Goal: Transaction & Acquisition: Book appointment/travel/reservation

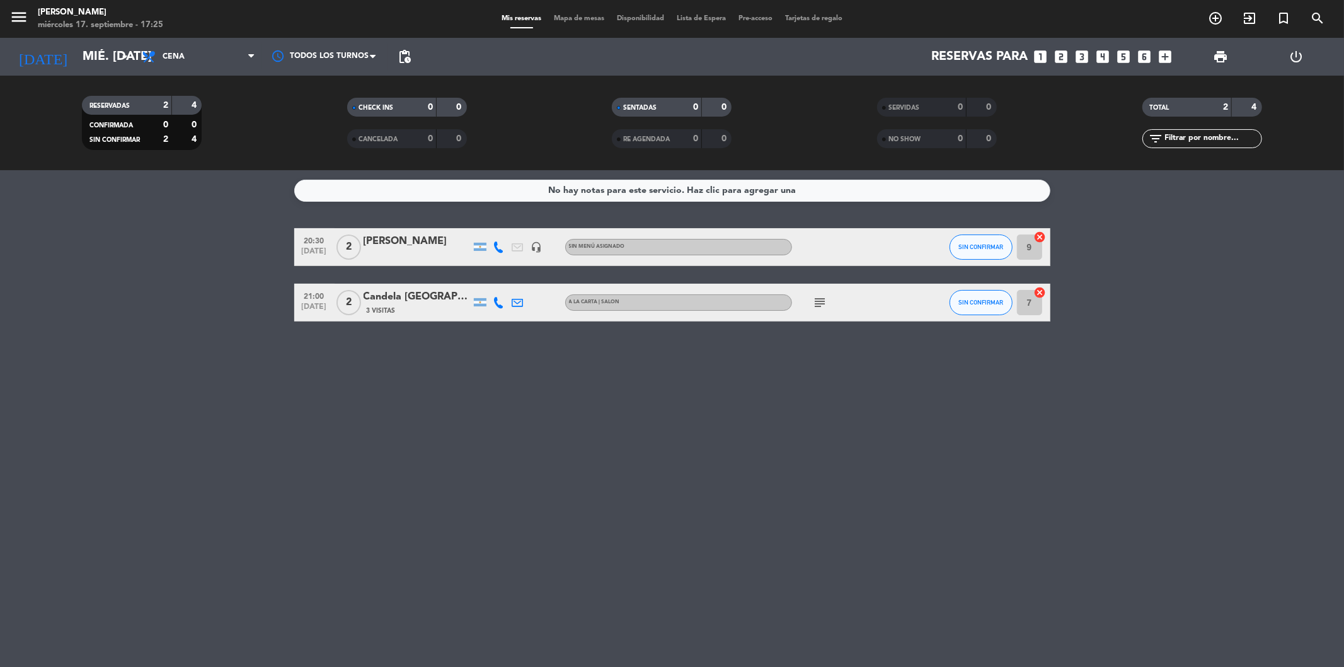
click at [1072, 55] on div "Reservas para looks_one looks_two looks_3 looks_4 looks_5 looks_6 add_box" at bounding box center [797, 57] width 761 height 38
click at [1074, 57] on icon "looks_3" at bounding box center [1082, 57] width 16 height 16
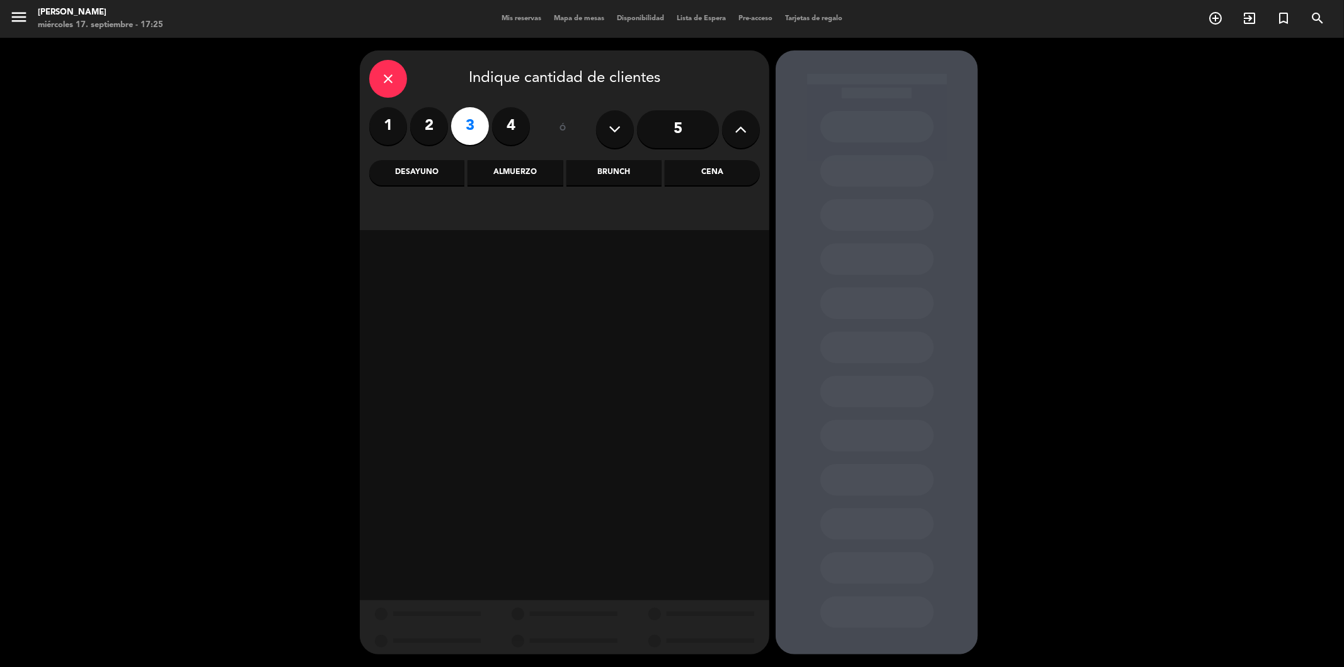
click at [721, 183] on div "Cena" at bounding box center [712, 172] width 95 height 25
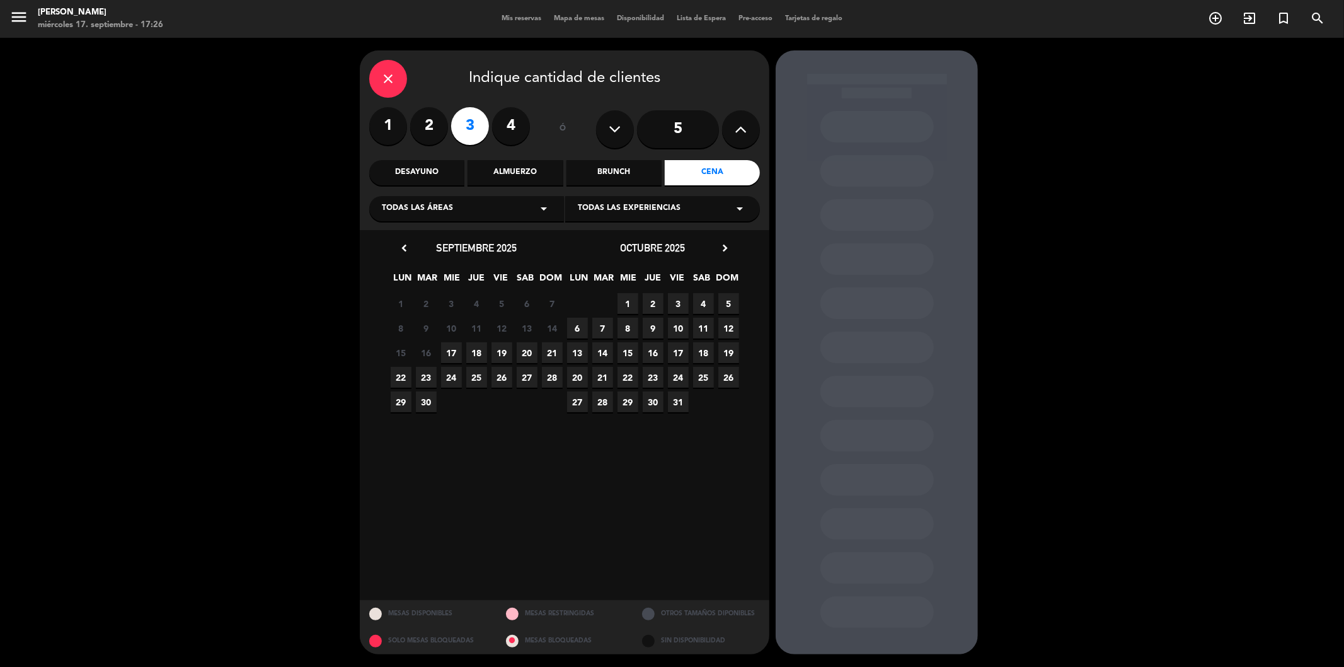
click at [454, 355] on span "17" at bounding box center [451, 352] width 21 height 21
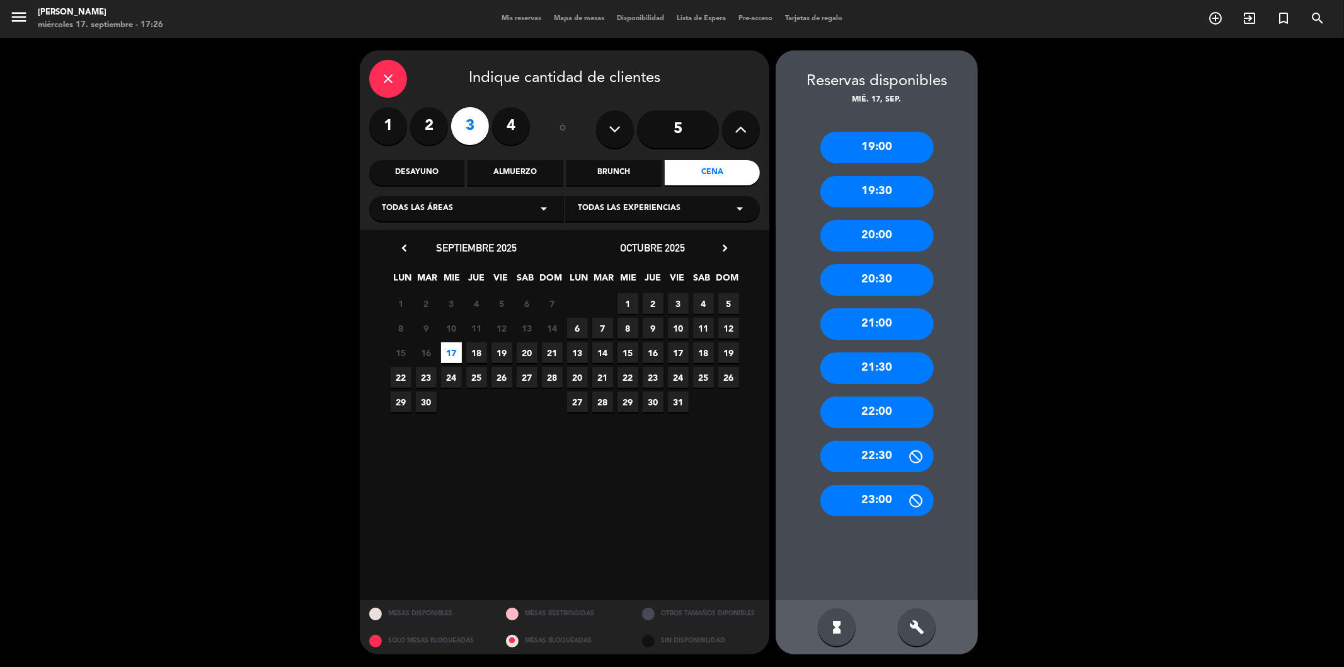
click at [874, 329] on div "21:00" at bounding box center [876, 324] width 113 height 32
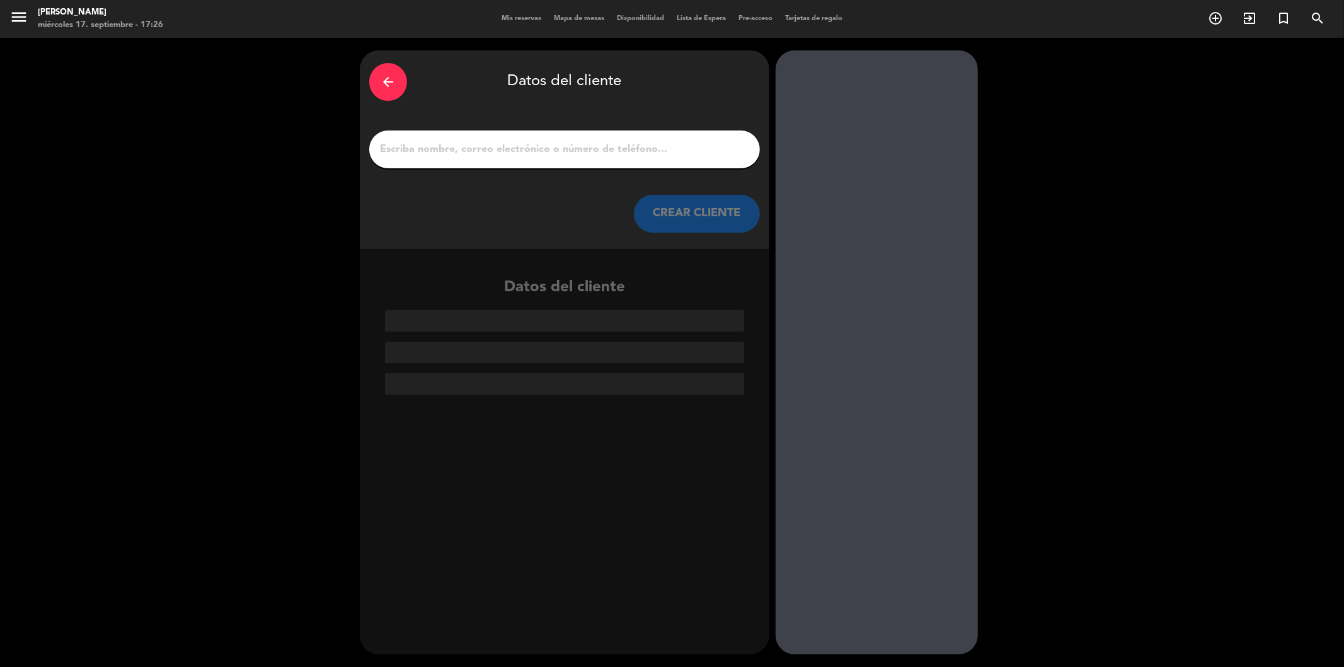
drag, startPoint x: 505, startPoint y: 139, endPoint x: 430, endPoint y: 150, distance: 75.1
paste input "[PERSON_NAME]"
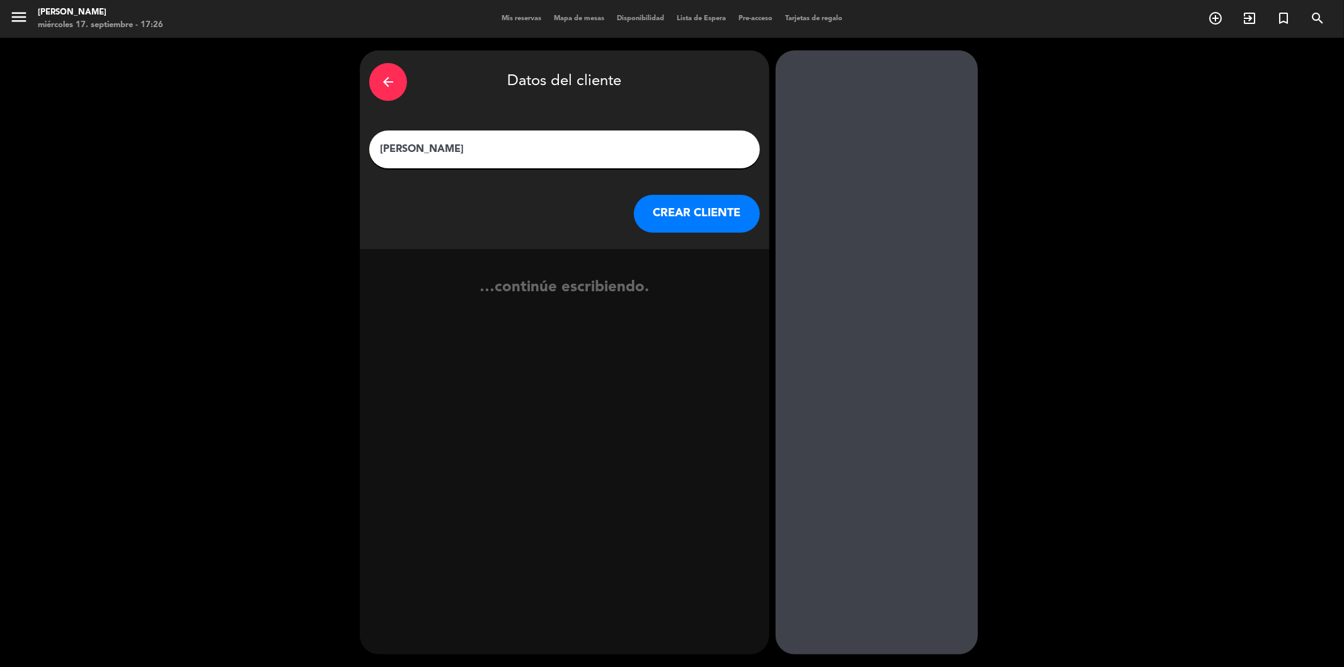
type input "[PERSON_NAME]"
click at [681, 219] on button "CREAR CLIENTE" at bounding box center [697, 214] width 126 height 38
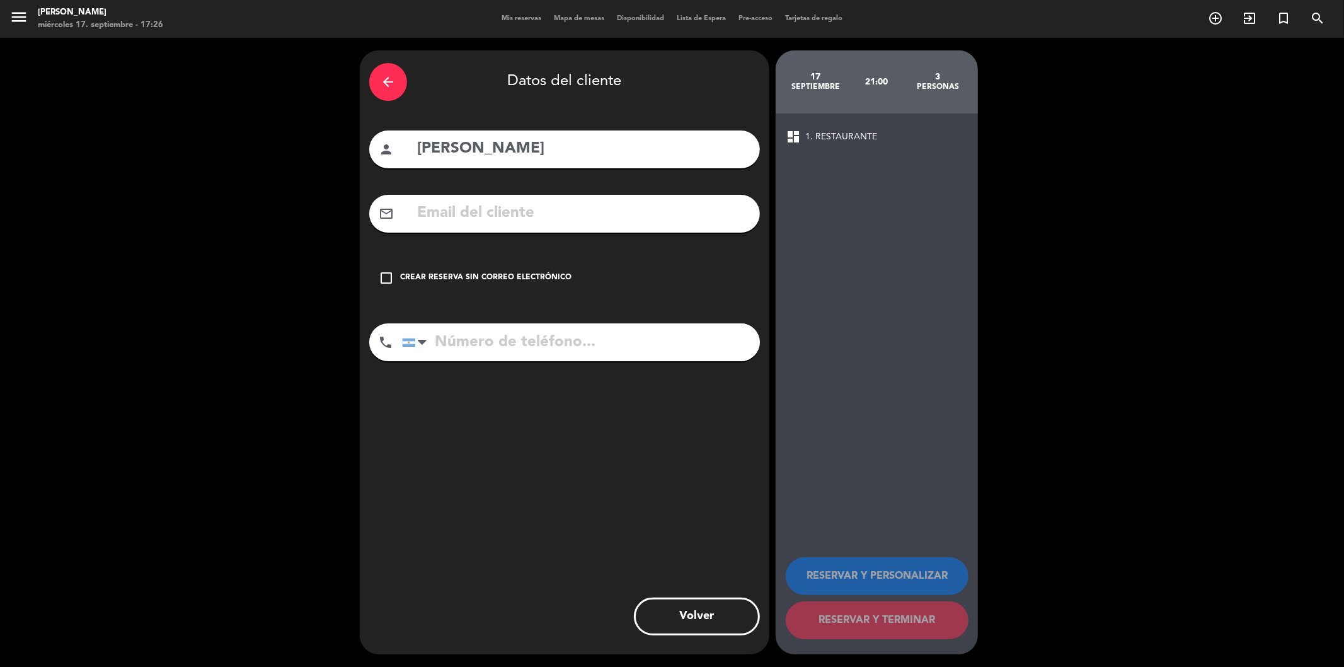
click at [451, 267] on div "check_box_outline_blank Crear reserva sin correo electrónico" at bounding box center [564, 278] width 391 height 38
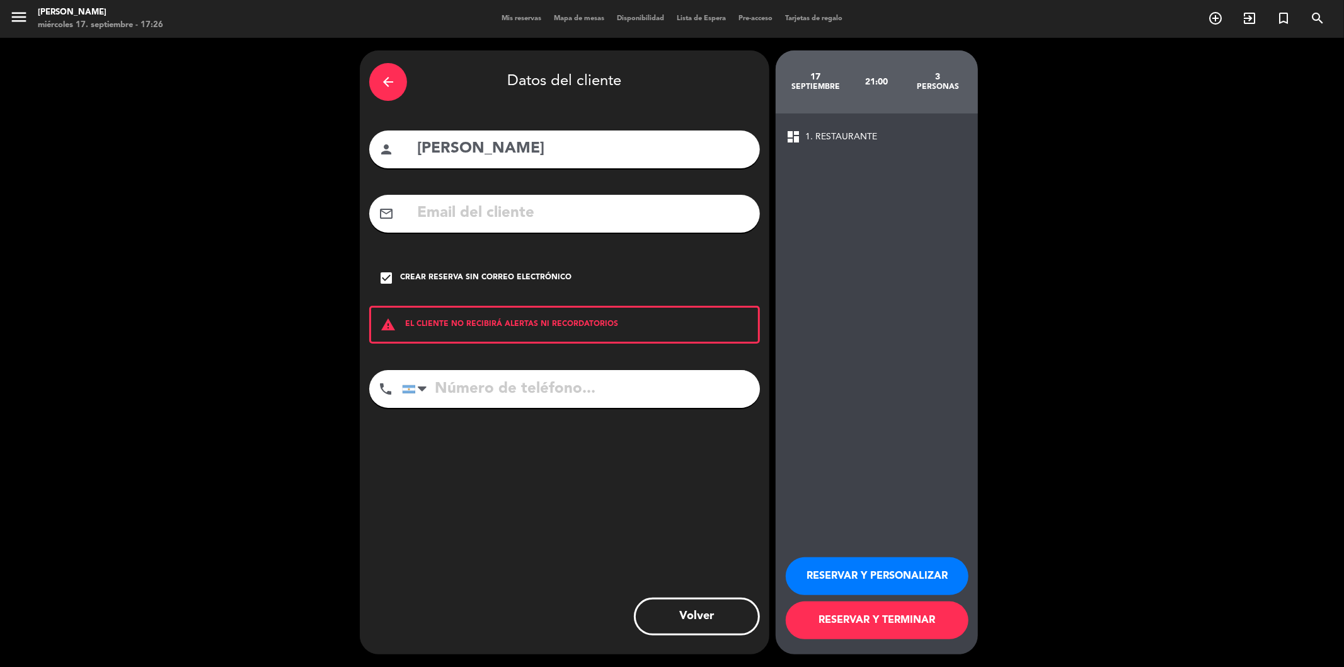
click at [891, 619] on button "RESERVAR Y TERMINAR" at bounding box center [877, 620] width 183 height 38
